Goal: Use online tool/utility: Utilize a website feature to perform a specific function

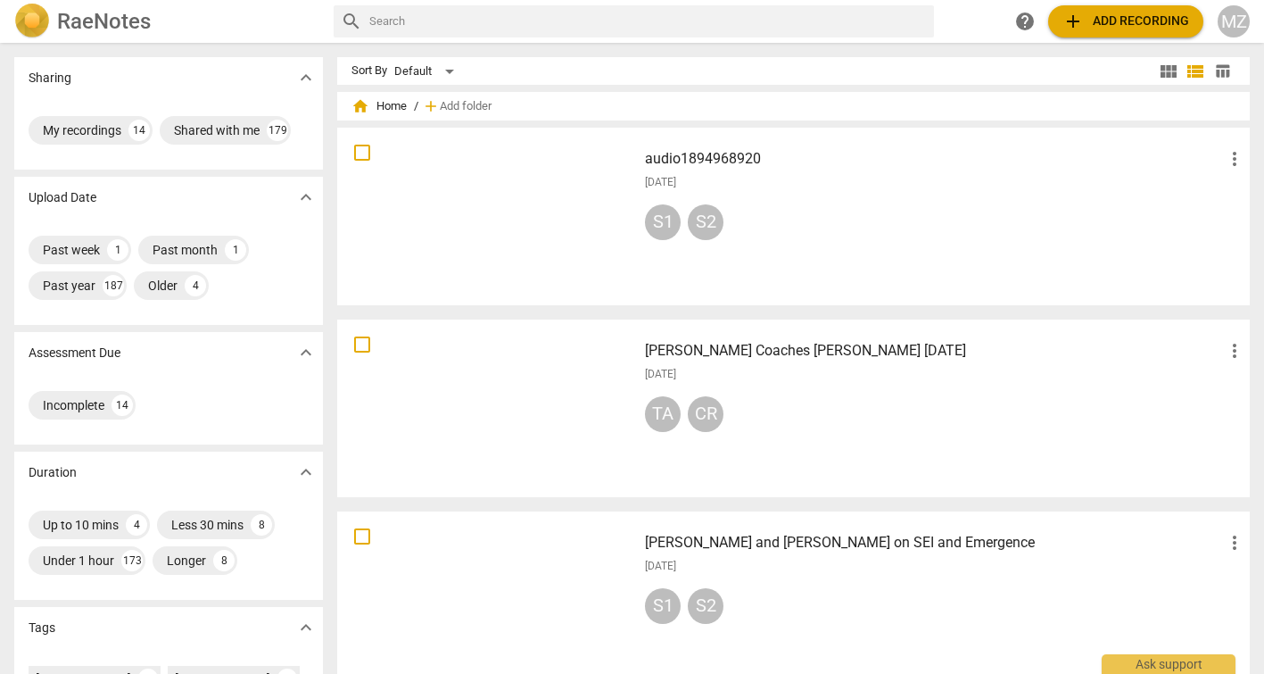
click at [514, 196] on div at bounding box center [486, 216] width 287 height 165
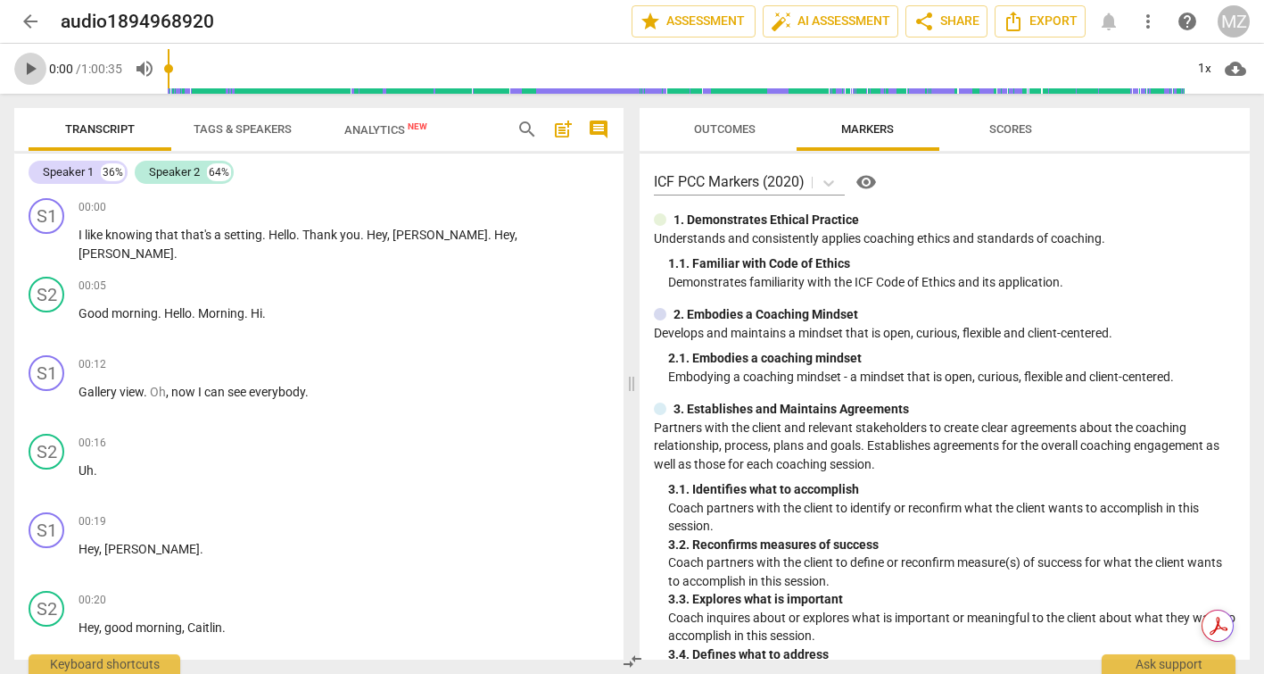
click at [28, 67] on span "play_arrow" at bounding box center [30, 68] width 21 height 21
click at [249, 20] on span "edit" at bounding box center [244, 21] width 21 height 21
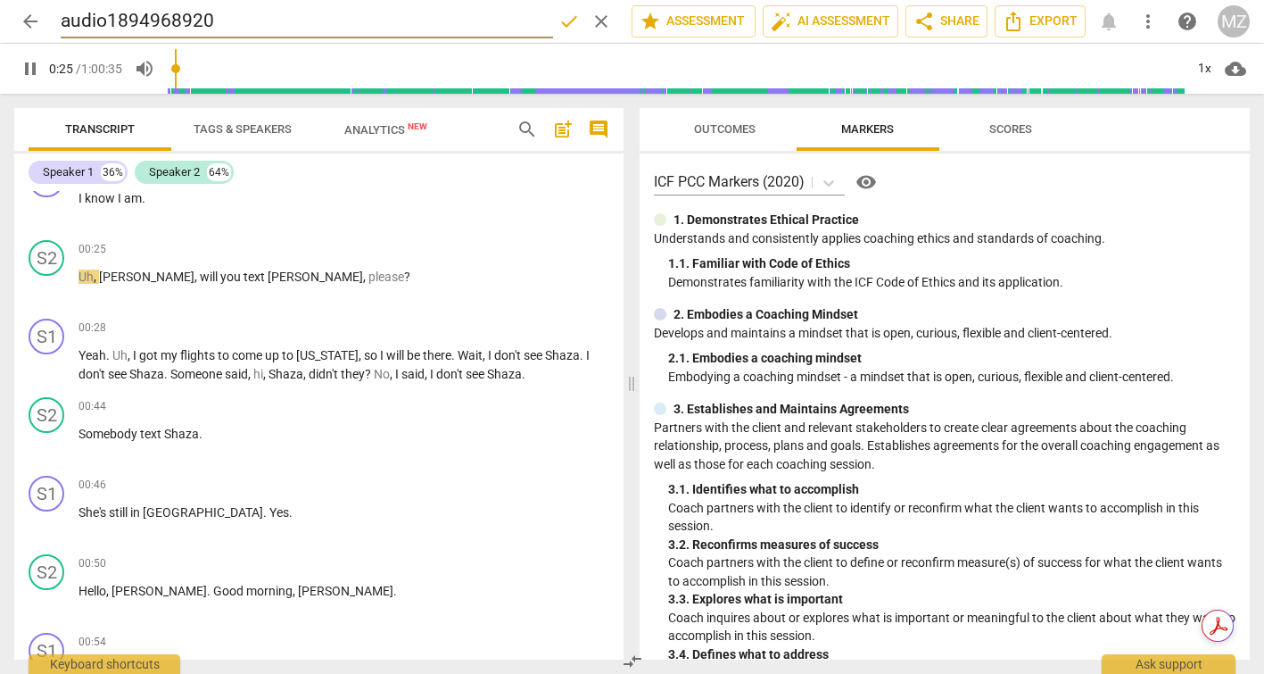
type input "26"
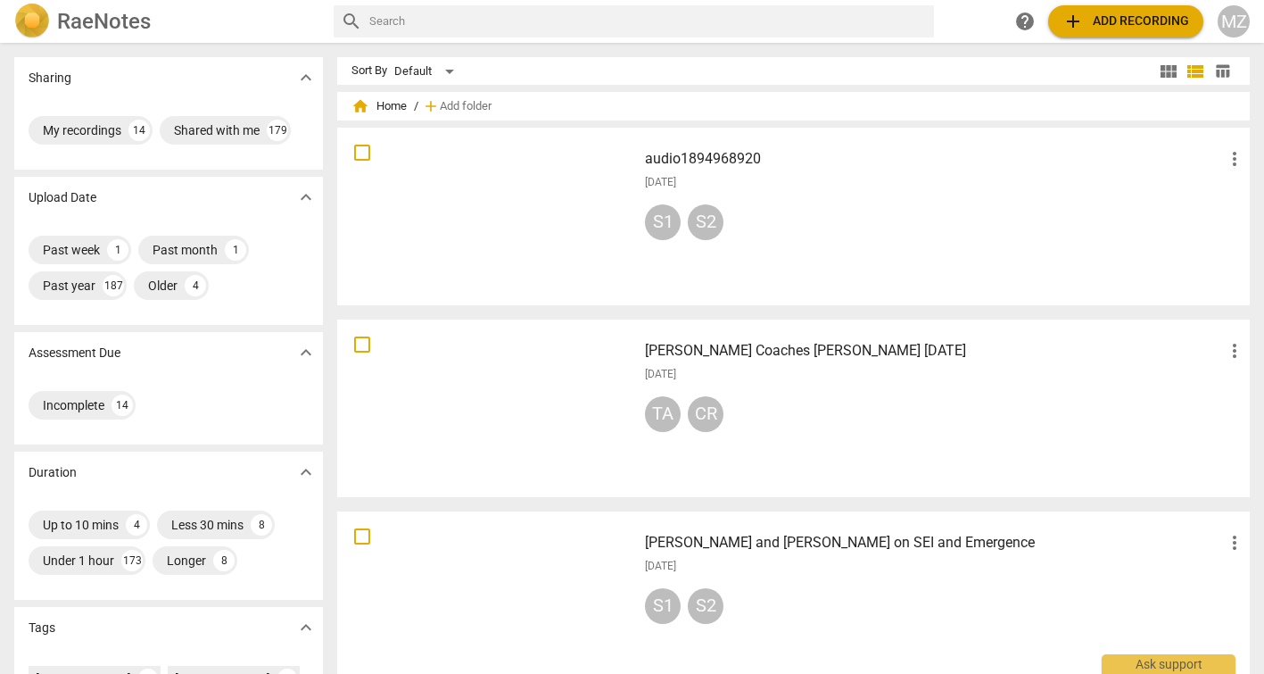
click at [517, 201] on div at bounding box center [486, 216] width 287 height 165
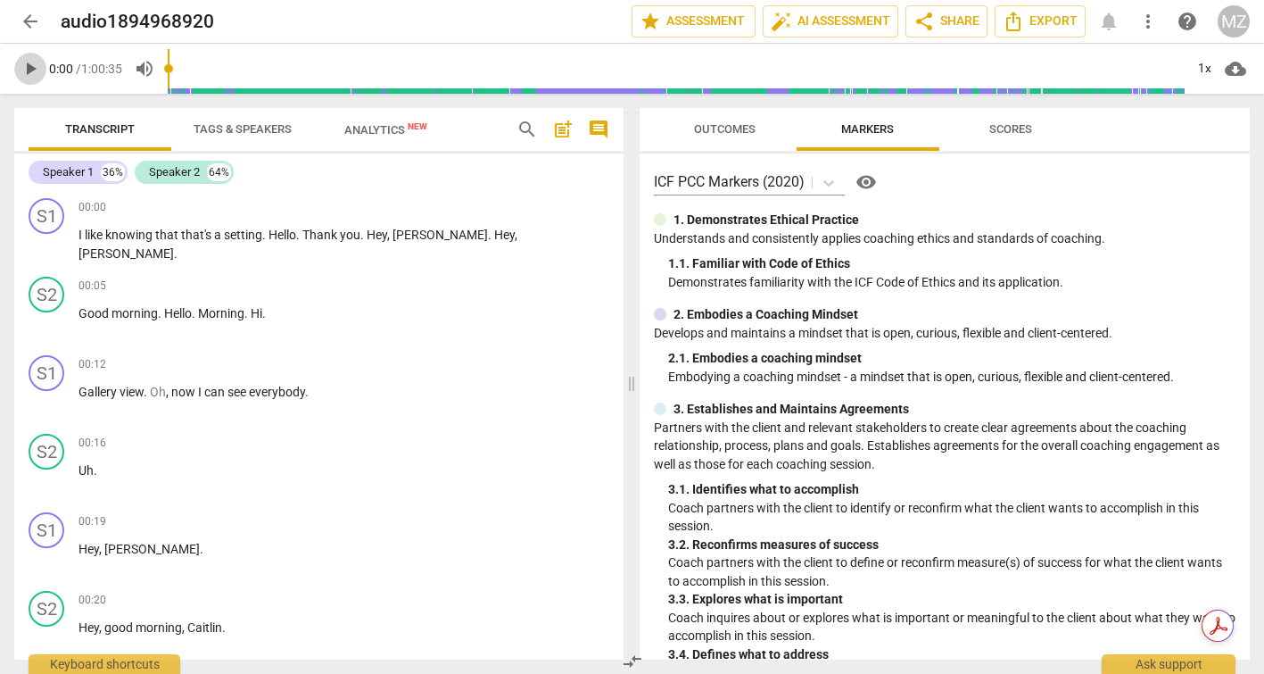
click at [33, 67] on span "play_arrow" at bounding box center [30, 68] width 21 height 21
click at [28, 66] on span "pause" at bounding box center [30, 68] width 21 height 21
type input "8"
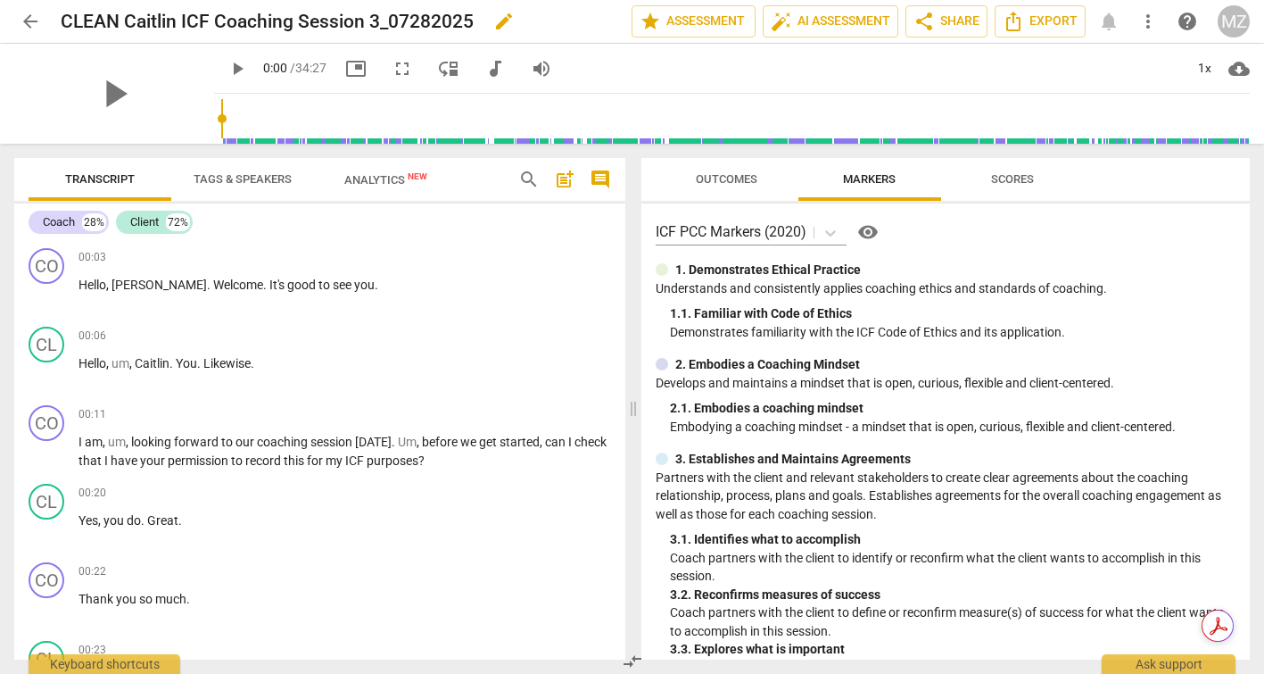
click at [501, 18] on span "edit" at bounding box center [503, 21] width 21 height 21
click at [227, 68] on span "play_arrow" at bounding box center [237, 68] width 21 height 21
click at [227, 68] on span "pause" at bounding box center [237, 68] width 21 height 21
type input "8"
